Goal: Task Accomplishment & Management: Complete application form

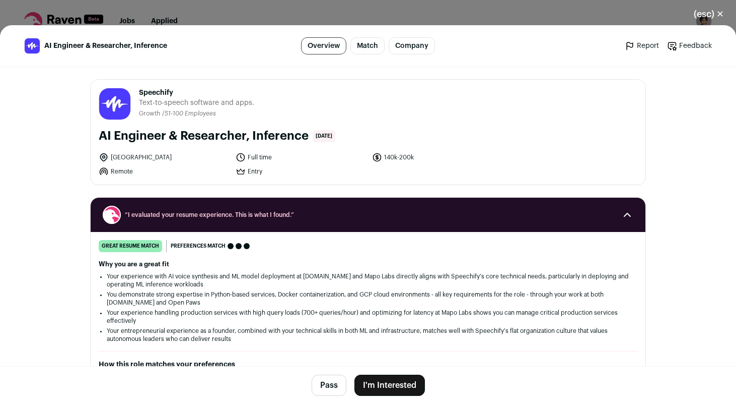
click at [389, 381] on button "I'm Interested" at bounding box center [390, 384] width 71 height 21
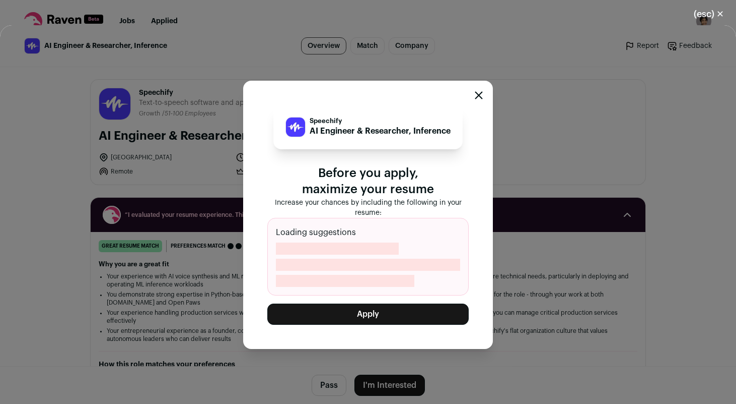
click at [392, 311] on button "Apply" at bounding box center [367, 313] width 201 height 21
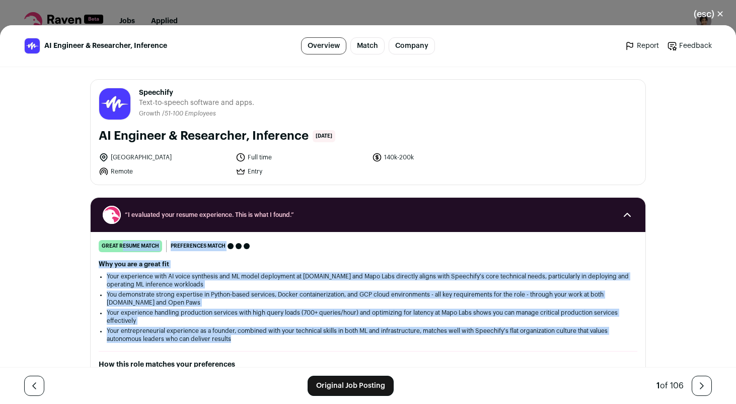
drag, startPoint x: 97, startPoint y: 246, endPoint x: 244, endPoint y: 341, distance: 174.9
click at [244, 341] on div "great resume match You meet the must-have requirements, the nice-to-have requir…" at bounding box center [368, 380] width 555 height 280
copy div "great resume match You meet the must-have requirements, the nice-to-have requir…"
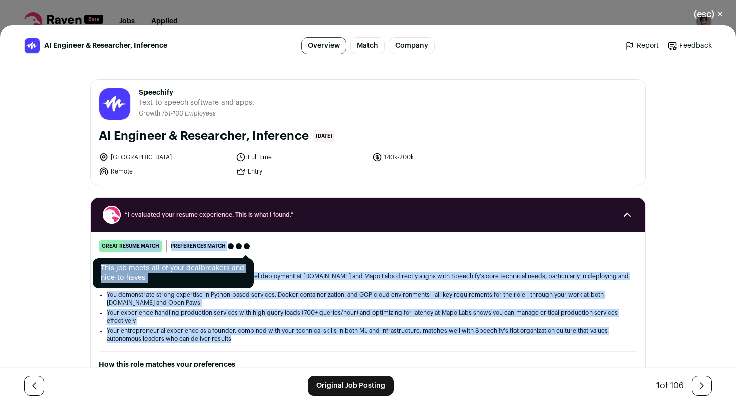
click at [246, 240] on div "Preferences match" at bounding box center [210, 246] width 87 height 12
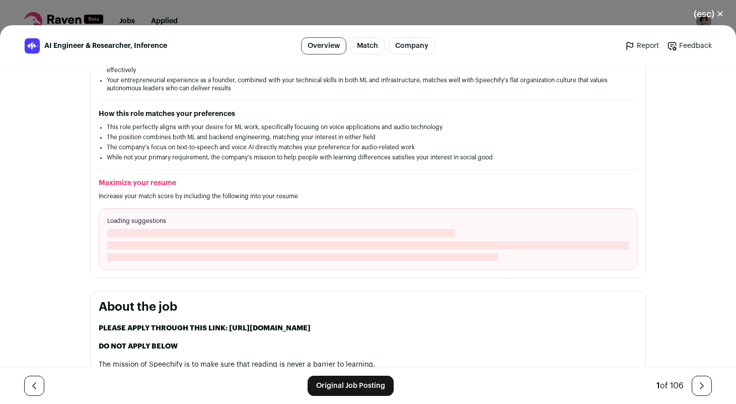
scroll to position [247, 0]
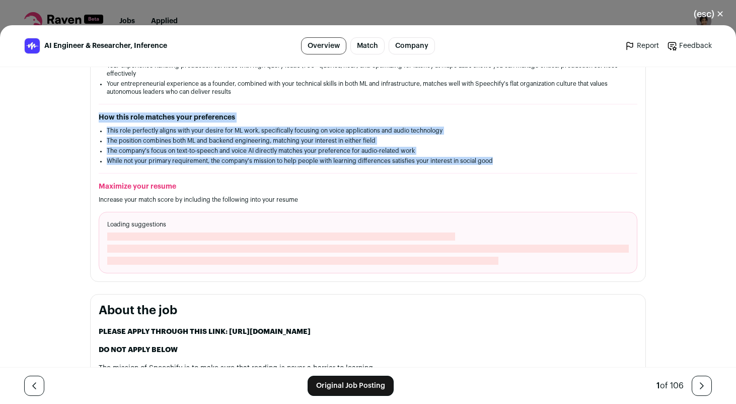
drag, startPoint x: 95, startPoint y: 122, endPoint x: 496, endPoint y: 163, distance: 403.1
click at [496, 163] on div "great resume match You meet the must-have requirements, the nice-to-have requir…" at bounding box center [368, 133] width 555 height 280
copy div "How this role matches your preferences This role perfectly aligns with your des…"
